Goal: Find specific page/section: Find specific page/section

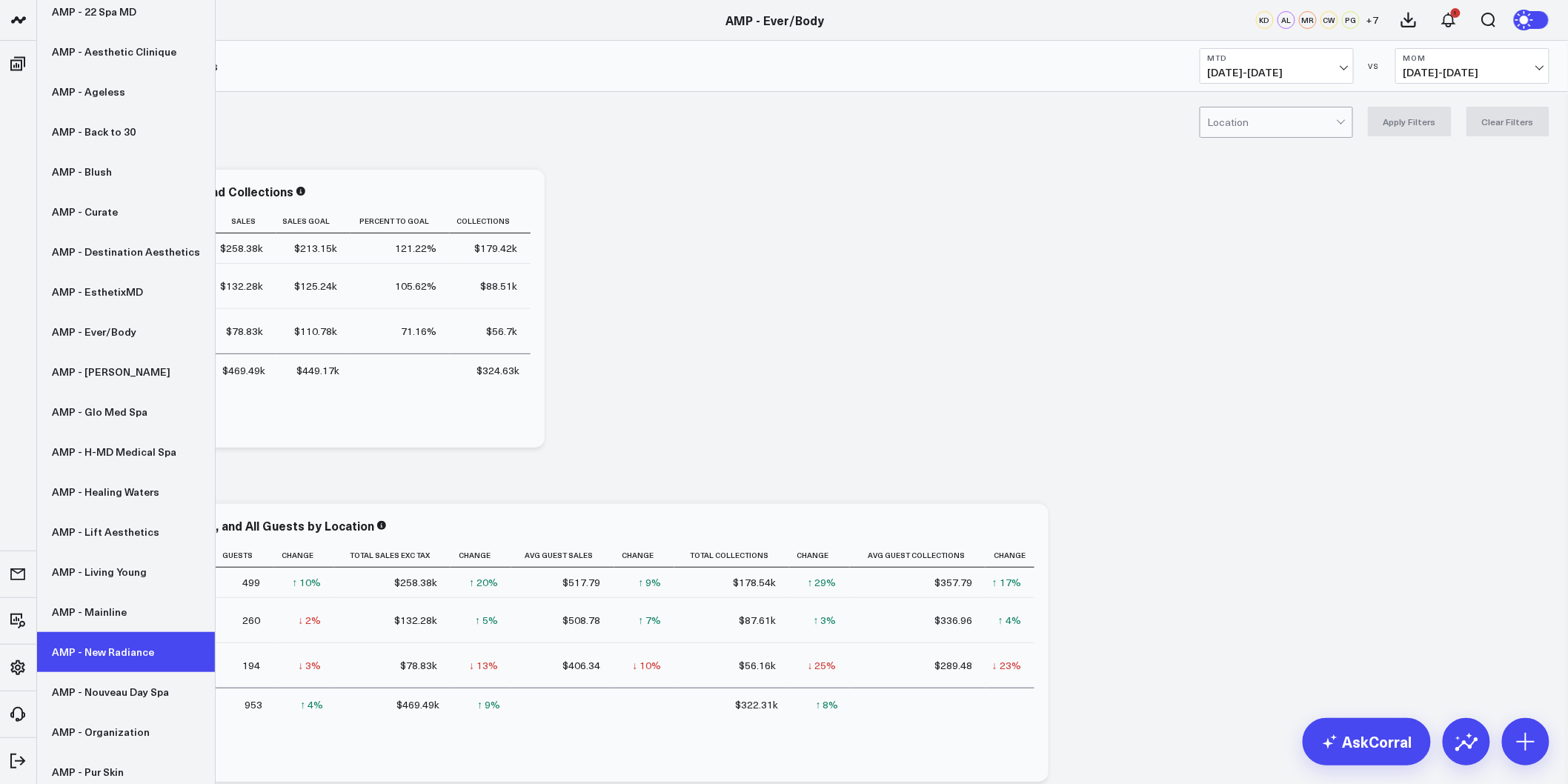
scroll to position [211, 0]
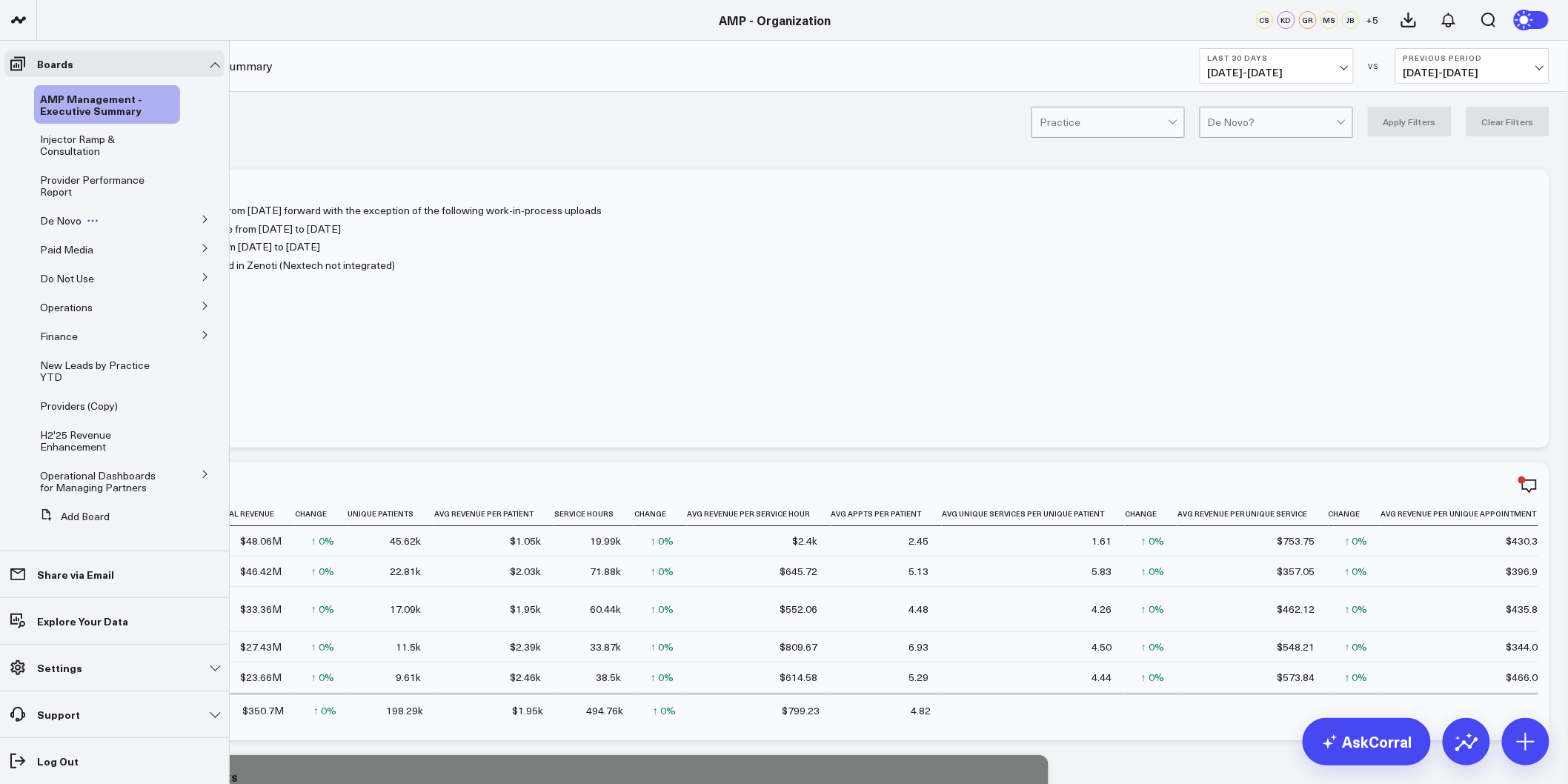
scroll to position [37, 0]
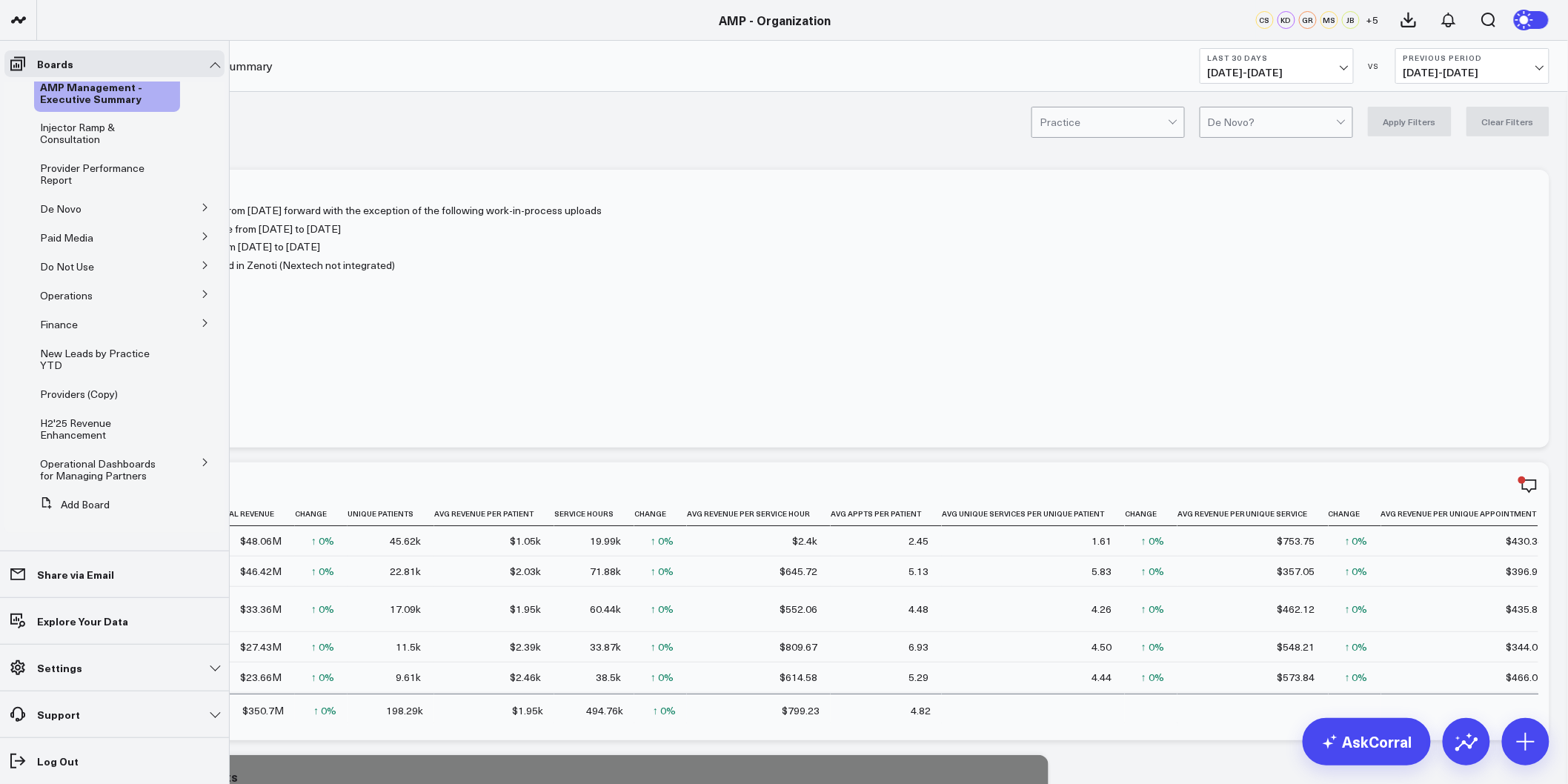
click at [201, 208] on icon at bounding box center [205, 207] width 9 height 9
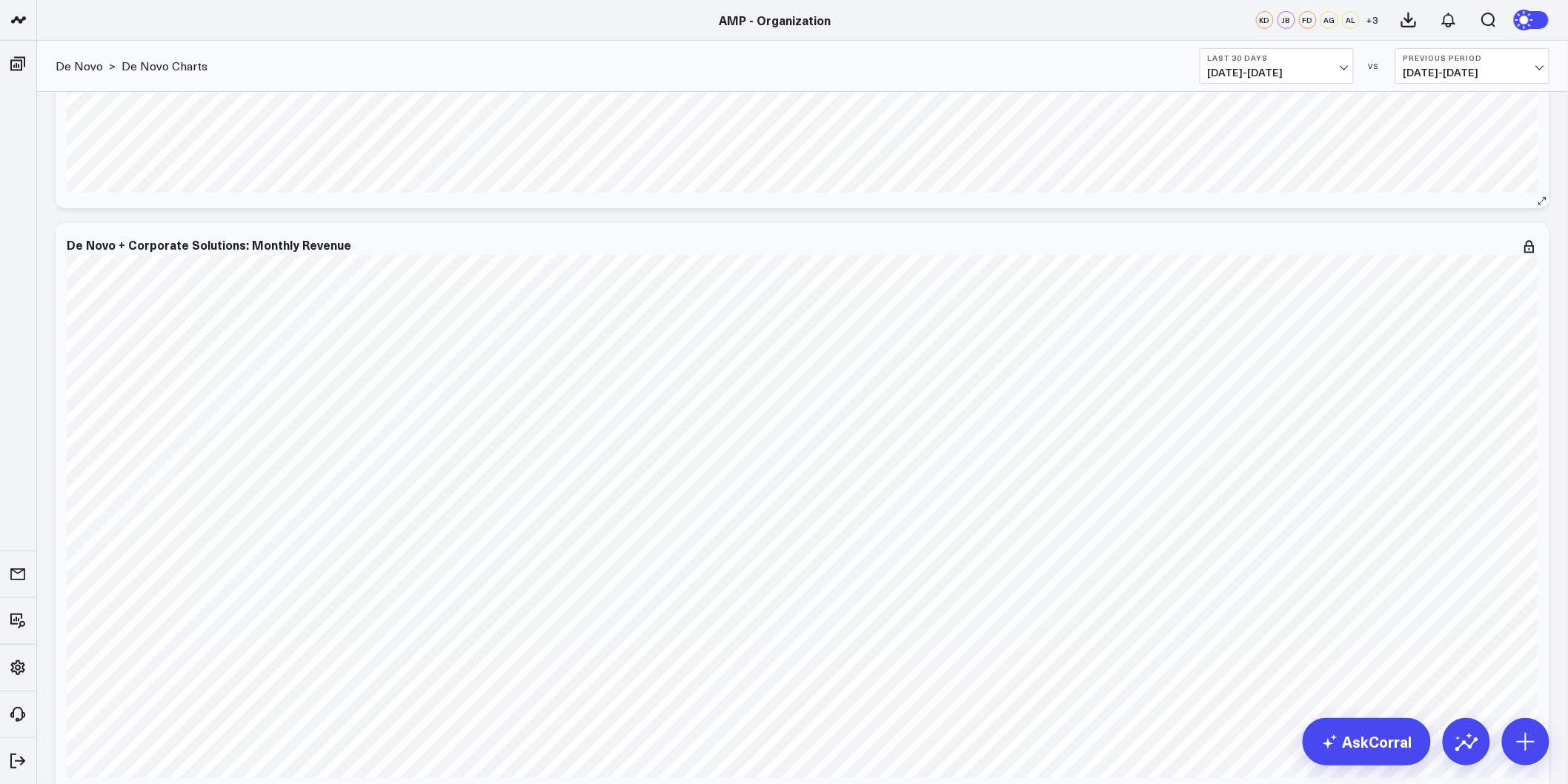
scroll to position [2635, 0]
